Goal: Transaction & Acquisition: Purchase product/service

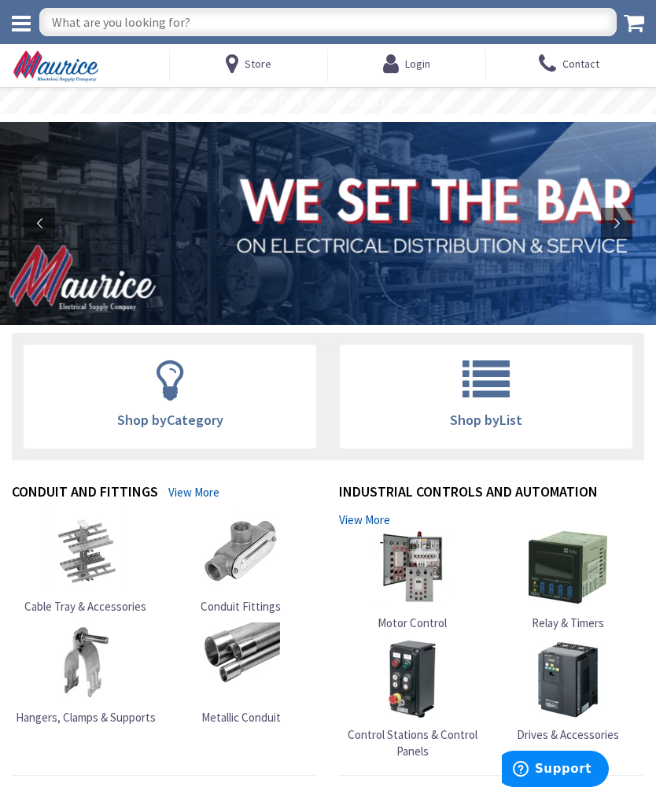
click at [515, 26] on input "text" at bounding box center [327, 22] width 577 height 28
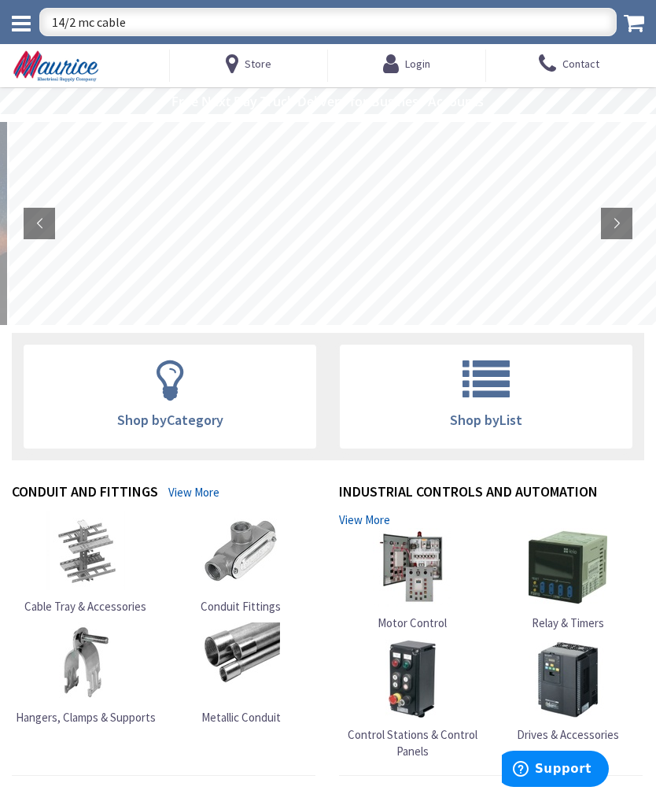
type input "14/2 mc cable"
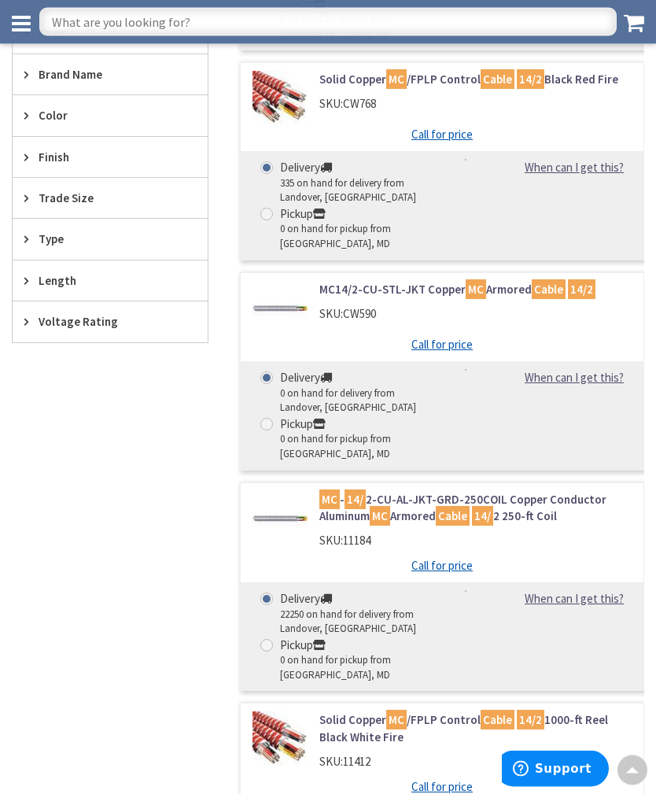
scroll to position [648, 0]
click at [303, 520] on img at bounding box center [280, 517] width 55 height 55
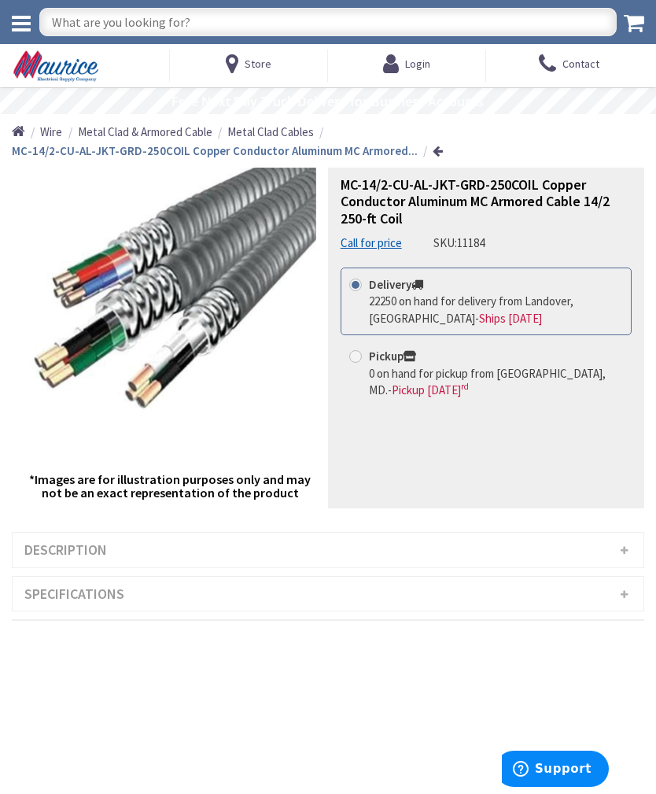
click at [632, 545] on h3 "Description" at bounding box center [328, 550] width 631 height 35
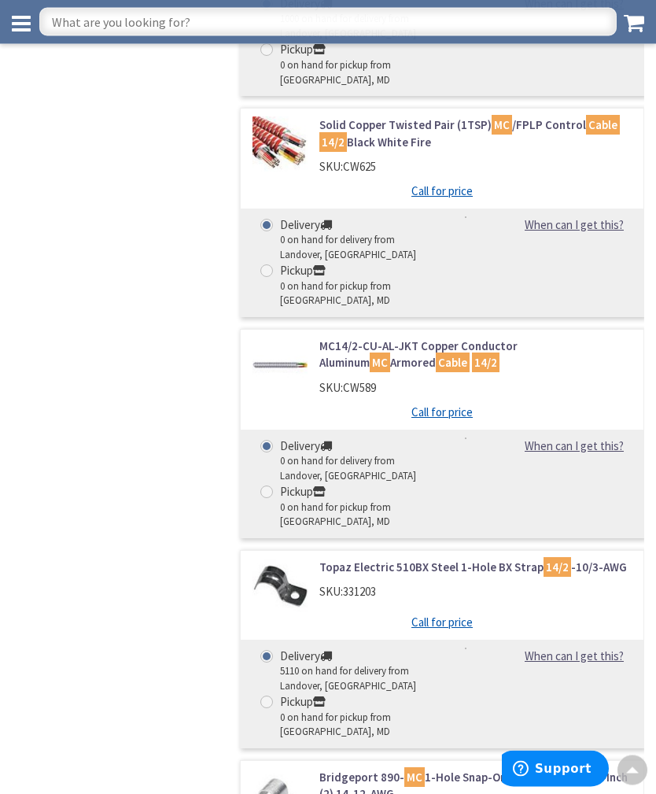
scroll to position [2349, 0]
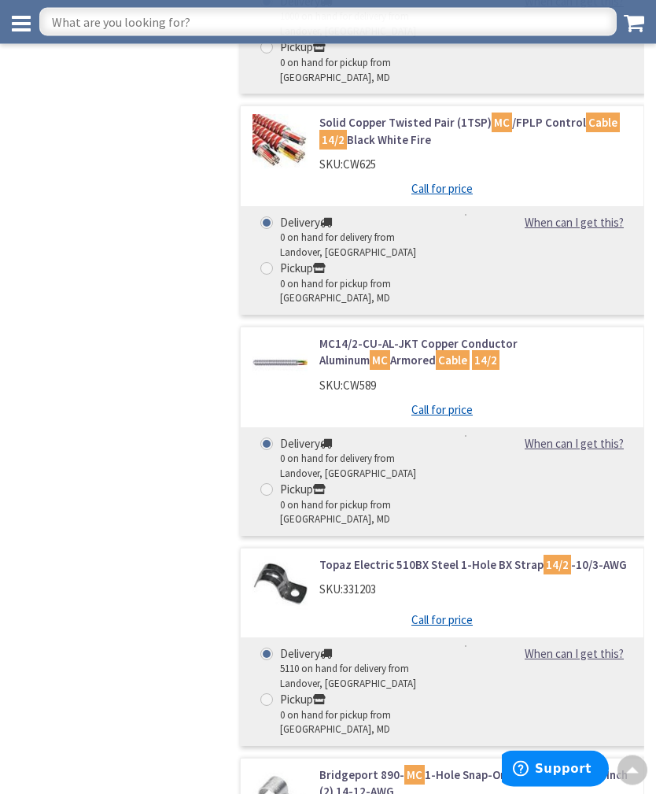
click at [496, 336] on link "MC14/2-CU-AL-JKT Copper Conductor Aluminum MC Armored Cable 14/2" at bounding box center [475, 353] width 312 height 34
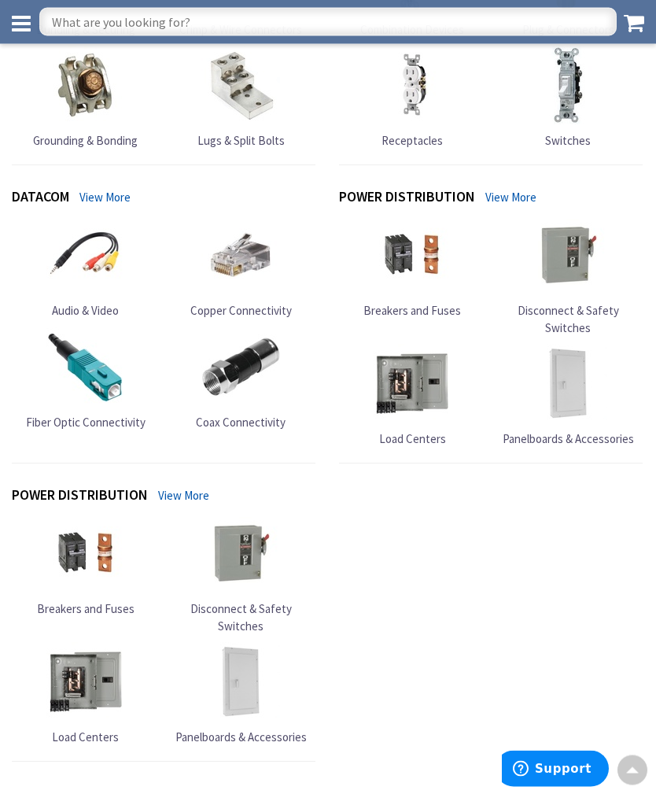
scroll to position [2077, 0]
